Goal: Transaction & Acquisition: Purchase product/service

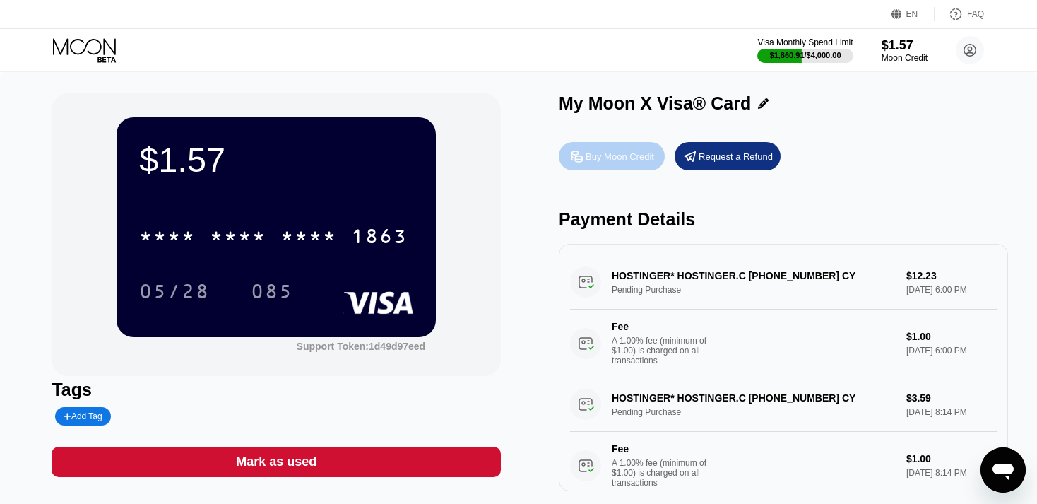
click at [620, 157] on div "Buy Moon Credit" at bounding box center [620, 156] width 69 height 12
type input "0"
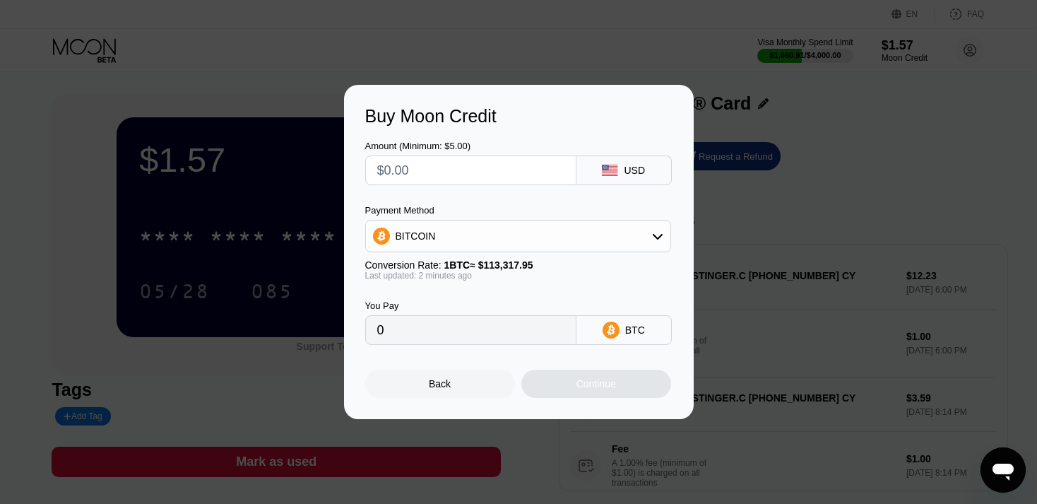
click at [490, 164] on input "text" at bounding box center [470, 170] width 187 height 28
type input "$5"
type input "0.00004413"
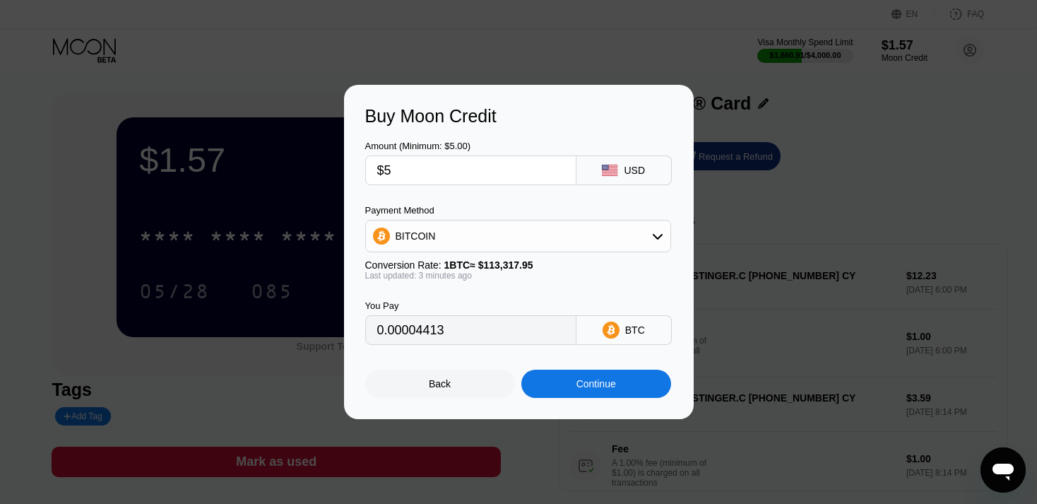
type input "$50"
type input "0.00044124"
type input "$5"
type input "0.00004413"
type input "0"
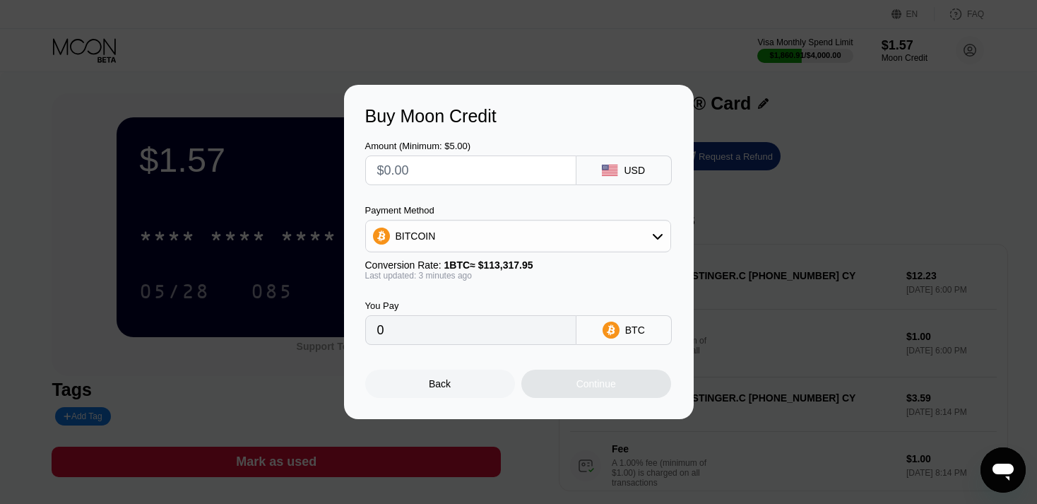
type input "$4"
type input "0.00003530"
type input "$40"
type input "0.00035299"
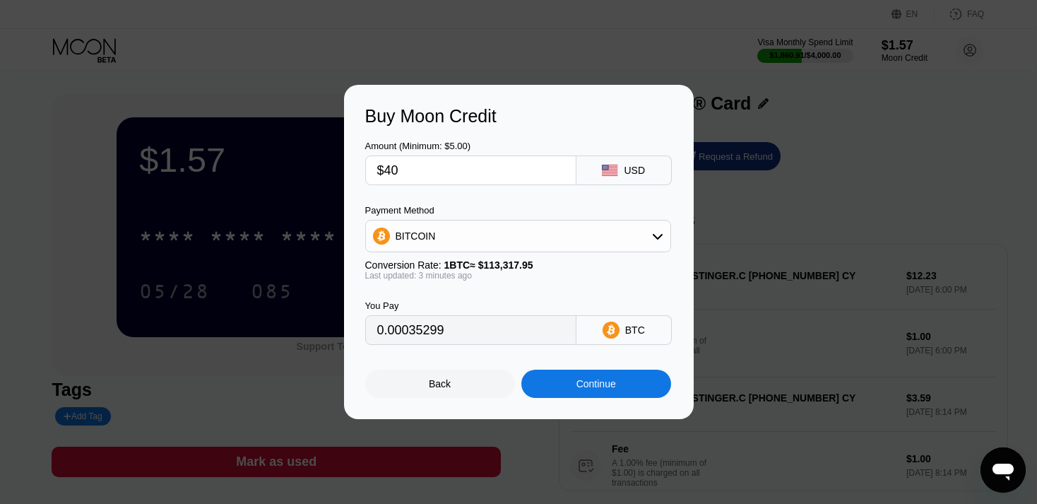
type input "$40"
click at [652, 231] on div "BITCOIN" at bounding box center [518, 236] width 305 height 28
click at [466, 307] on div "USDT on TRON" at bounding box center [527, 305] width 266 height 11
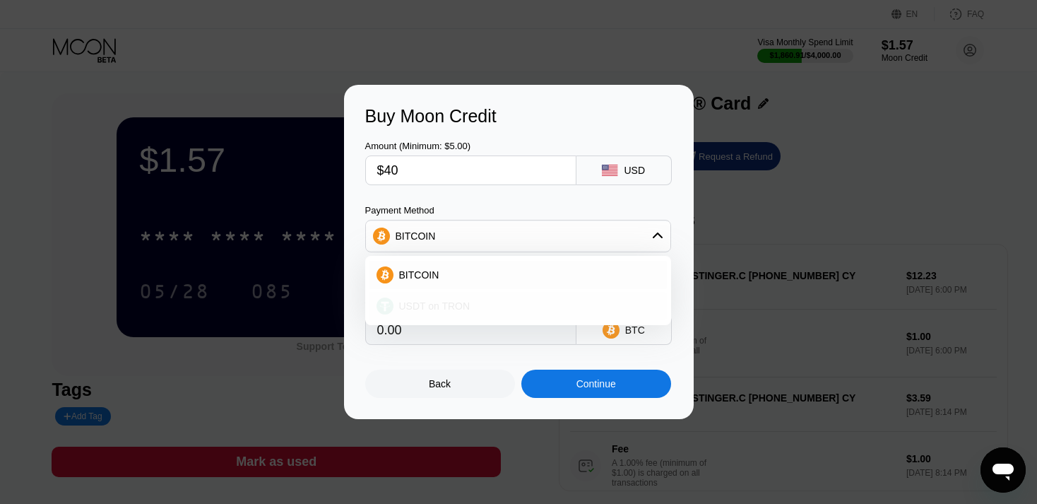
type input "40.40"
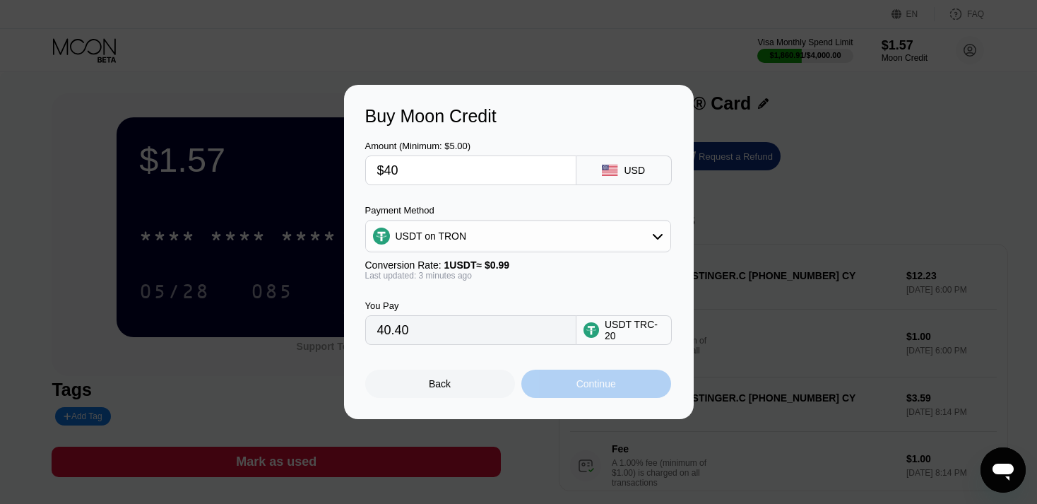
click at [589, 388] on div "Continue" at bounding box center [597, 383] width 40 height 11
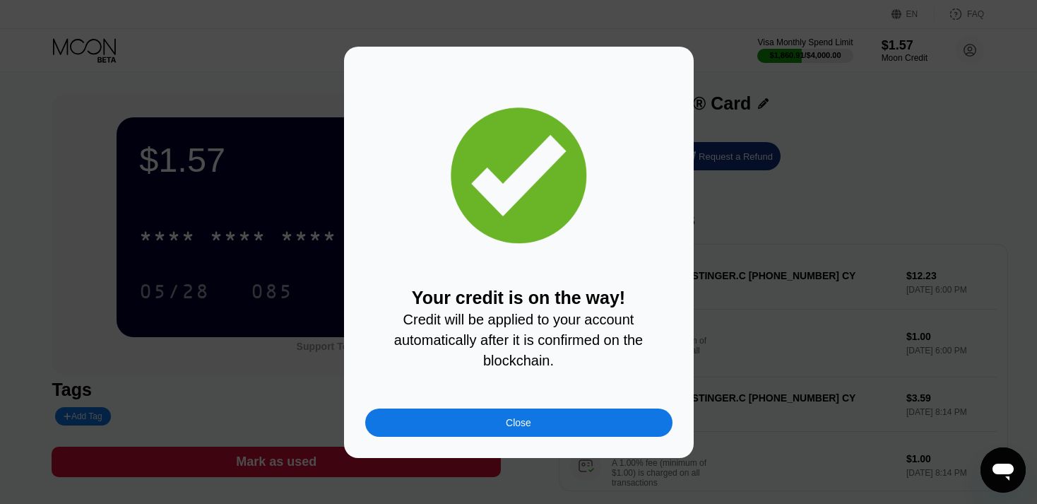
click at [507, 425] on div "Close" at bounding box center [518, 422] width 307 height 28
